Goal: Information Seeking & Learning: Learn about a topic

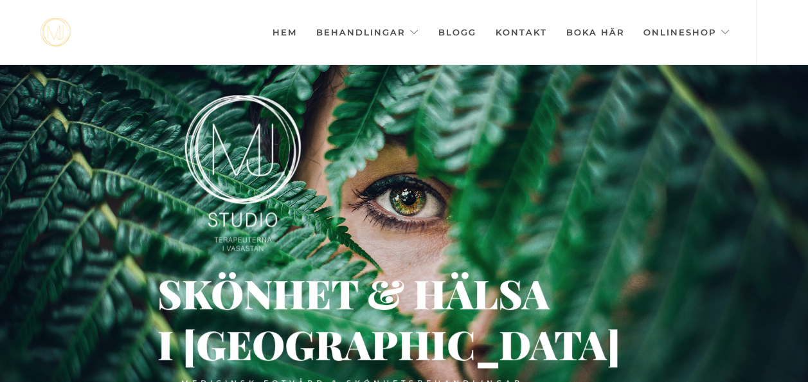
click at [234, 56] on div "Hem Behandlingar Alla behandlingar Ansikte Kosmetisk tatuering Permanent hårbor…" at bounding box center [425, 32] width 686 height 64
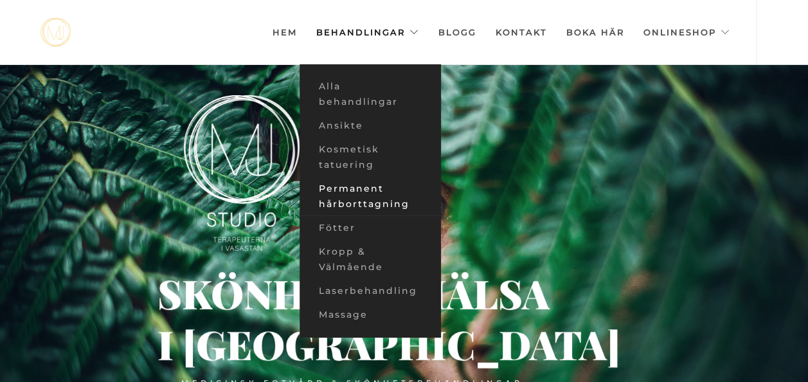
click at [371, 190] on link "Permanent hårborttagning" at bounding box center [369, 196] width 141 height 39
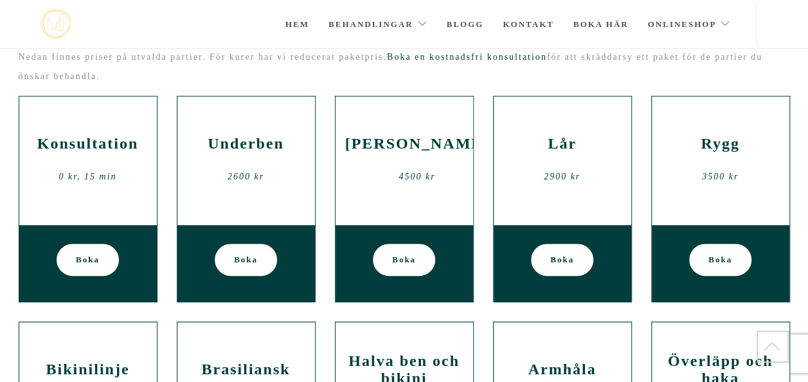
scroll to position [182, 0]
